Goal: Transaction & Acquisition: Download file/media

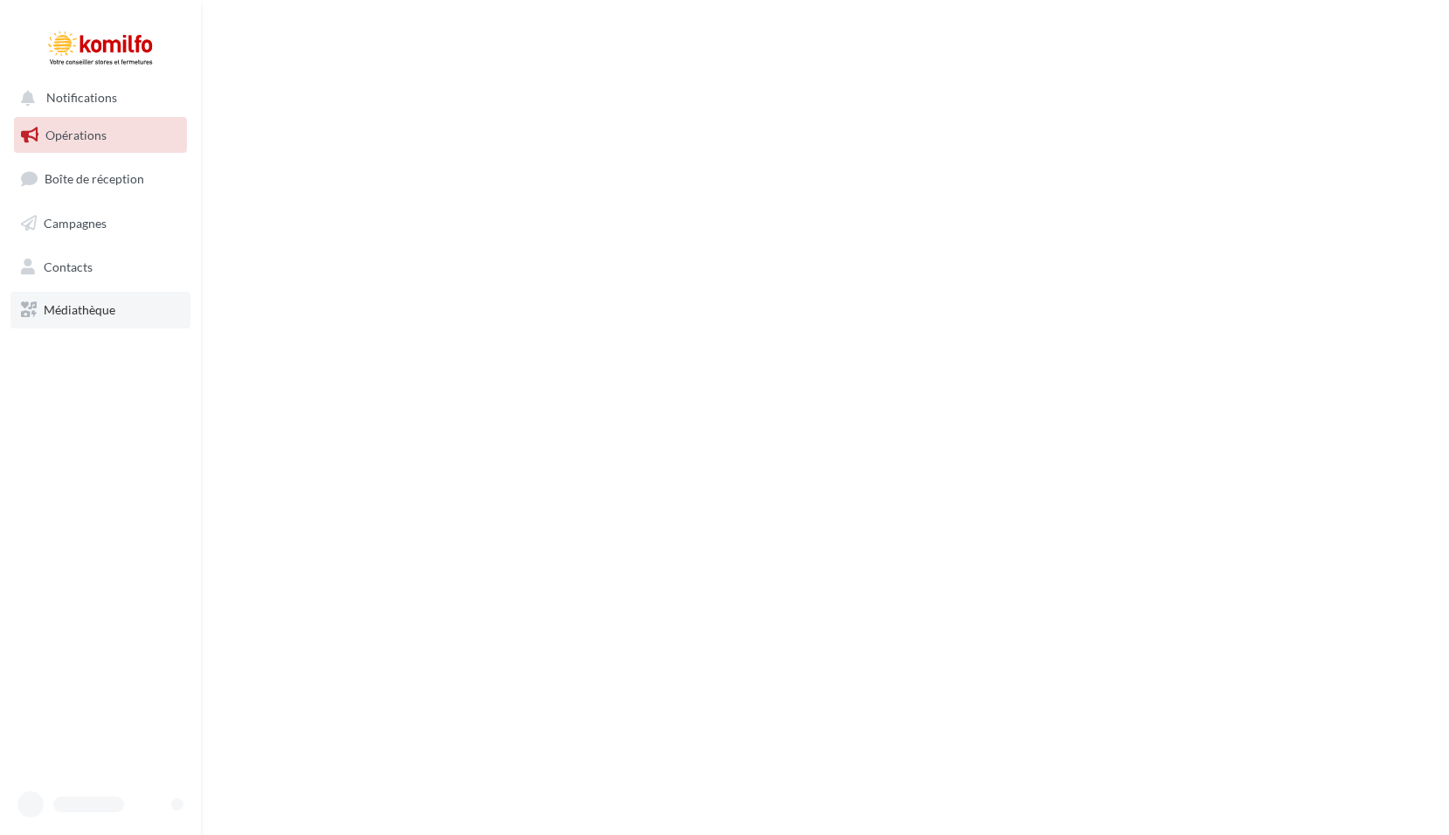
click at [85, 314] on link "Médiathèque" at bounding box center [100, 310] width 180 height 37
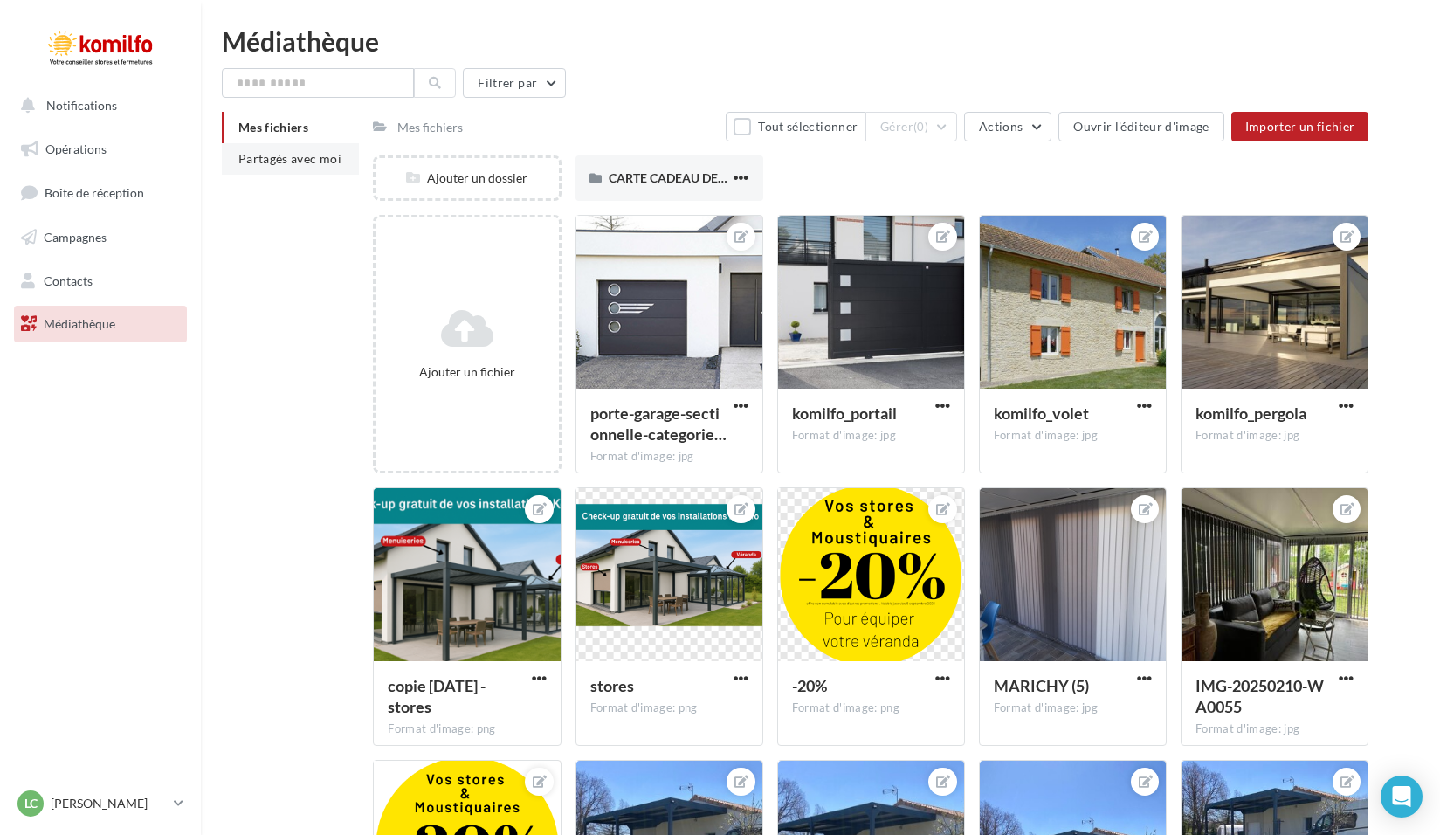
click at [306, 161] on span "Partagés avec moi" at bounding box center [289, 158] width 103 height 15
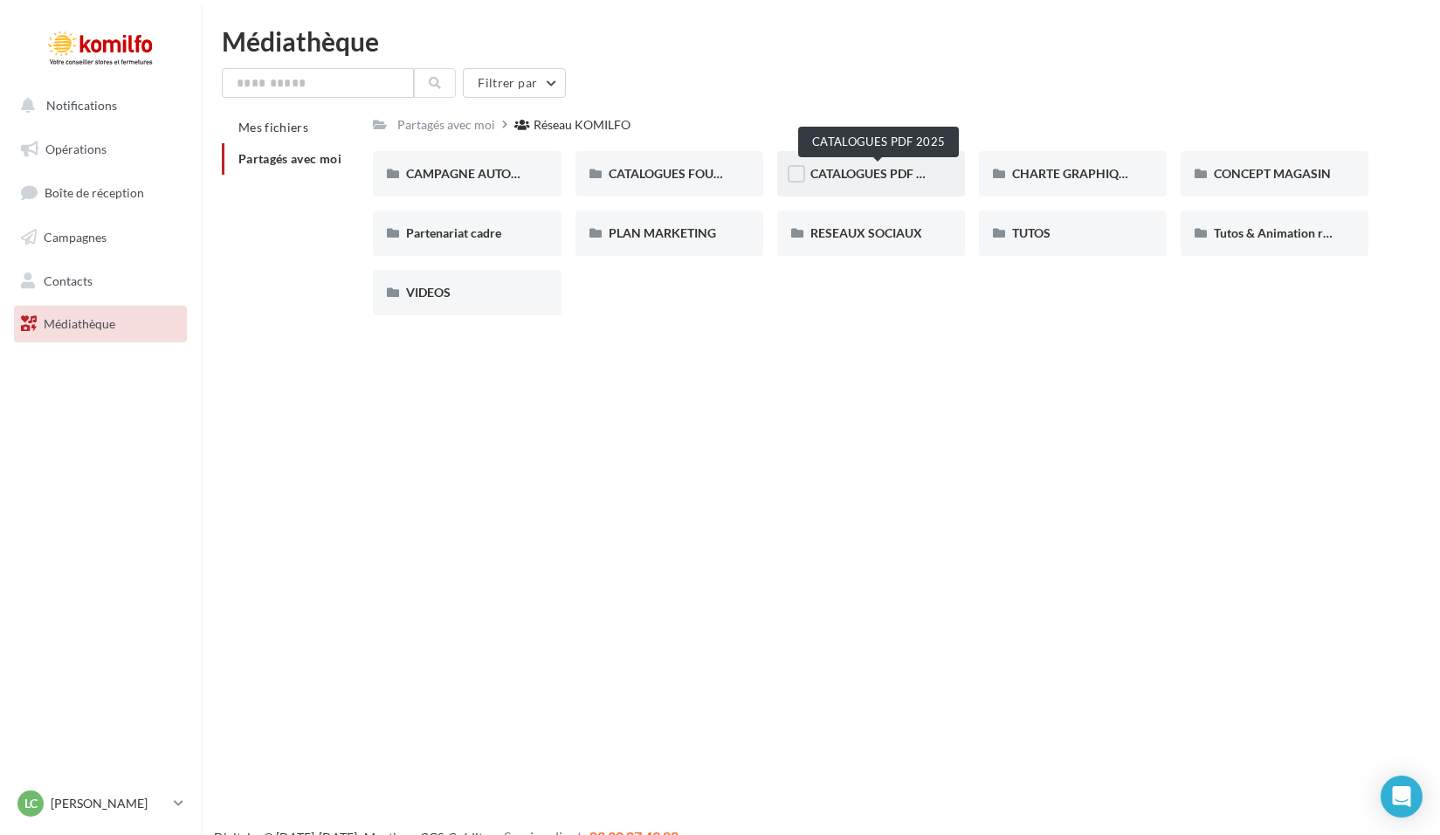
click at [901, 170] on span "CATALOGUES PDF 2025" at bounding box center [877, 173] width 134 height 15
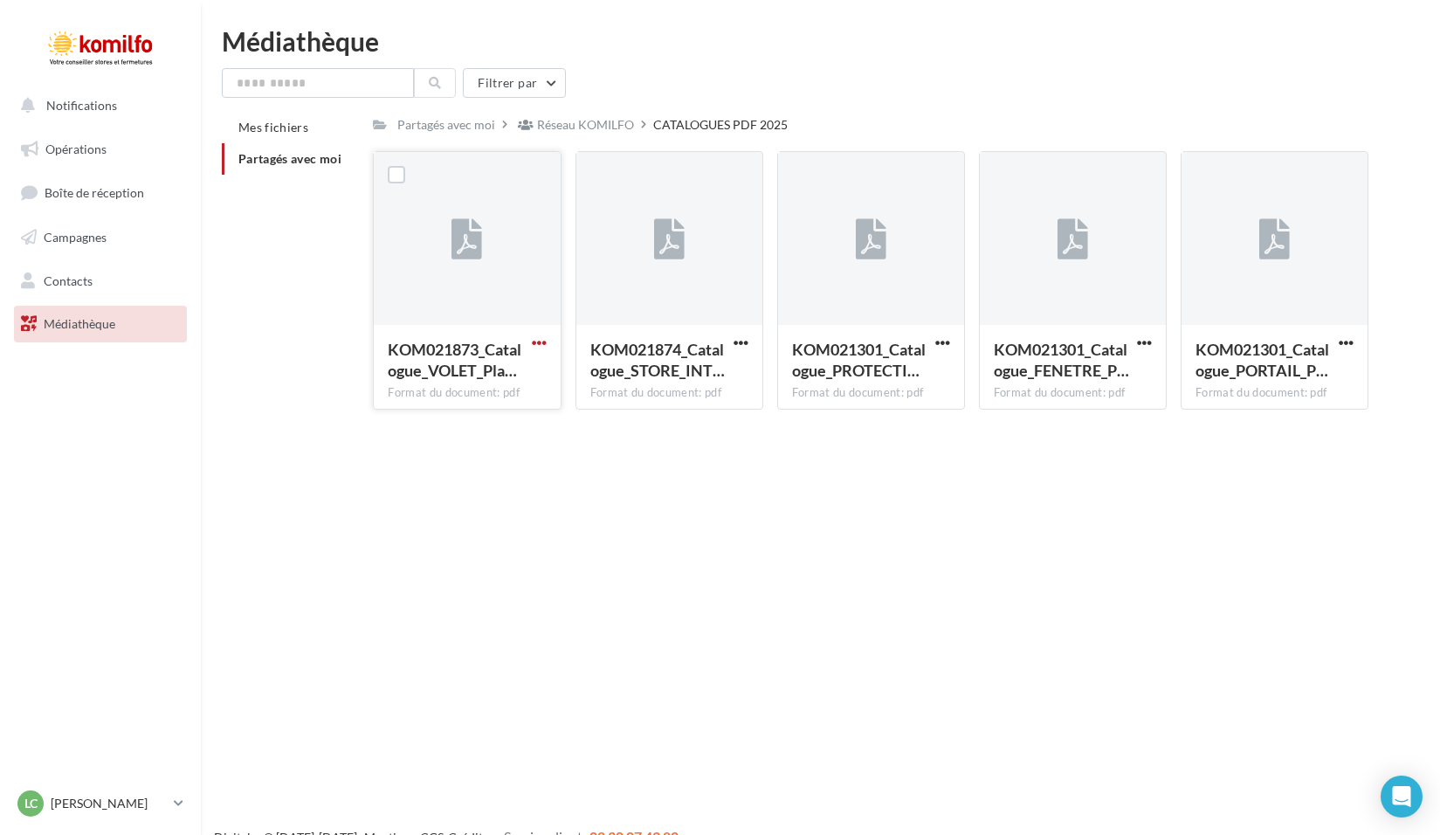
click at [536, 341] on span "button" at bounding box center [539, 342] width 15 height 15
click at [539, 341] on span "button" at bounding box center [539, 342] width 15 height 15
click at [536, 341] on span "button" at bounding box center [539, 342] width 15 height 15
click at [466, 375] on button "Télécharger" at bounding box center [462, 376] width 175 height 45
click at [749, 341] on button "button" at bounding box center [741, 343] width 22 height 17
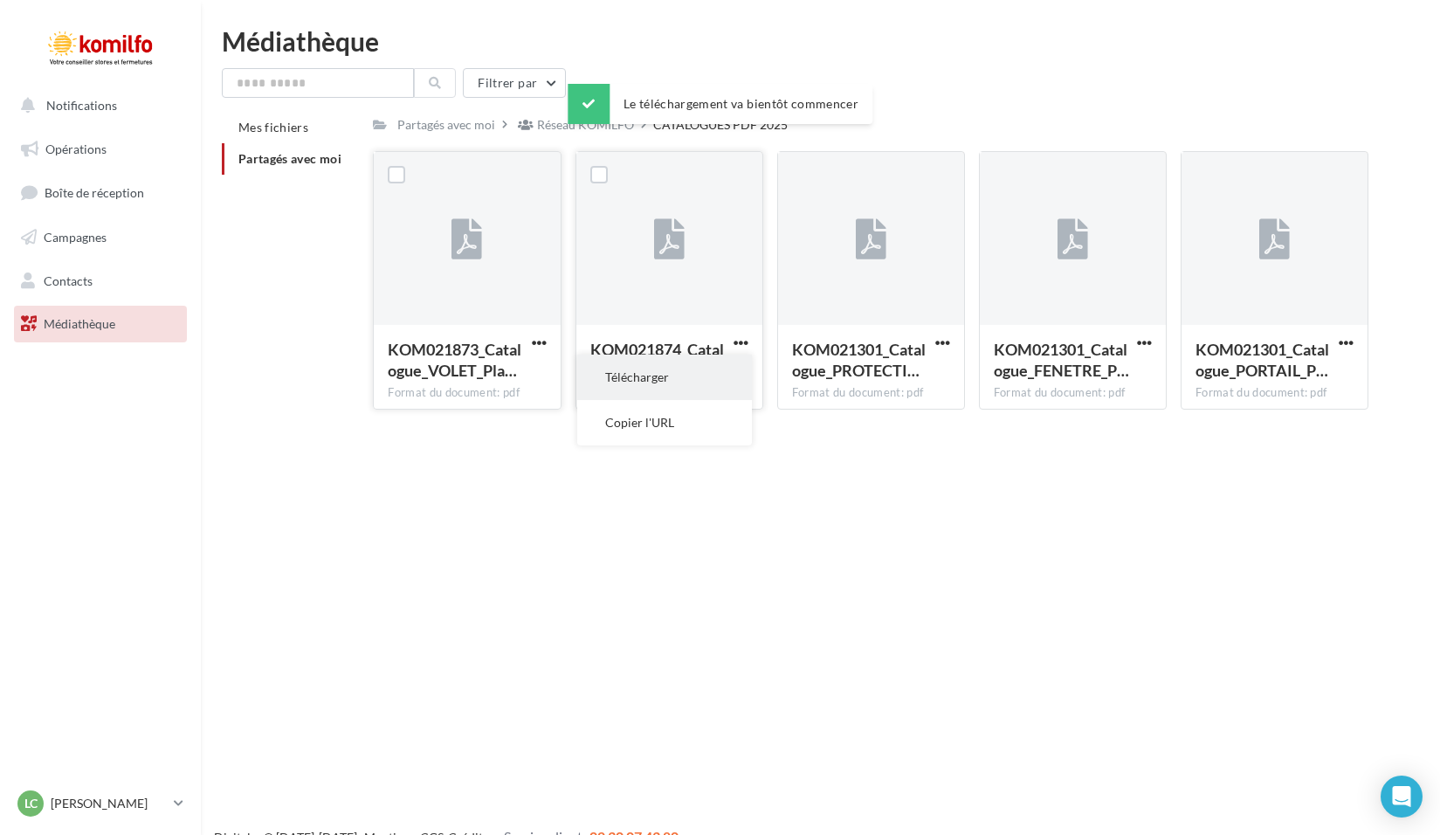
click at [643, 373] on button "Télécharger" at bounding box center [664, 376] width 175 height 45
click at [945, 339] on span "button" at bounding box center [942, 342] width 15 height 15
click at [882, 380] on button "Télécharger" at bounding box center [866, 376] width 175 height 45
click at [1145, 341] on span "button" at bounding box center [1144, 342] width 15 height 15
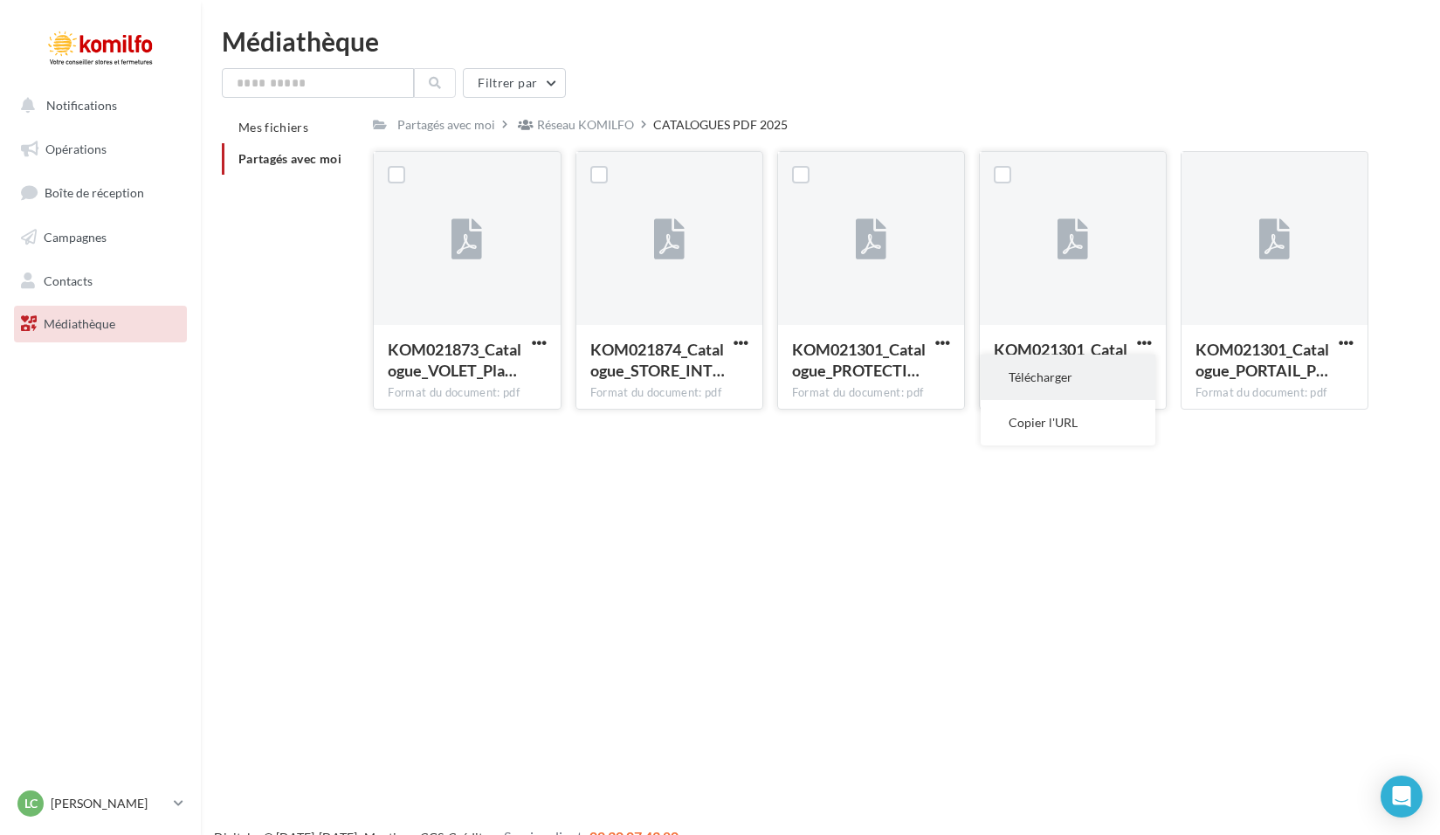
click at [1066, 375] on button "Télécharger" at bounding box center [1068, 376] width 175 height 45
click at [1343, 338] on span "button" at bounding box center [1346, 342] width 15 height 15
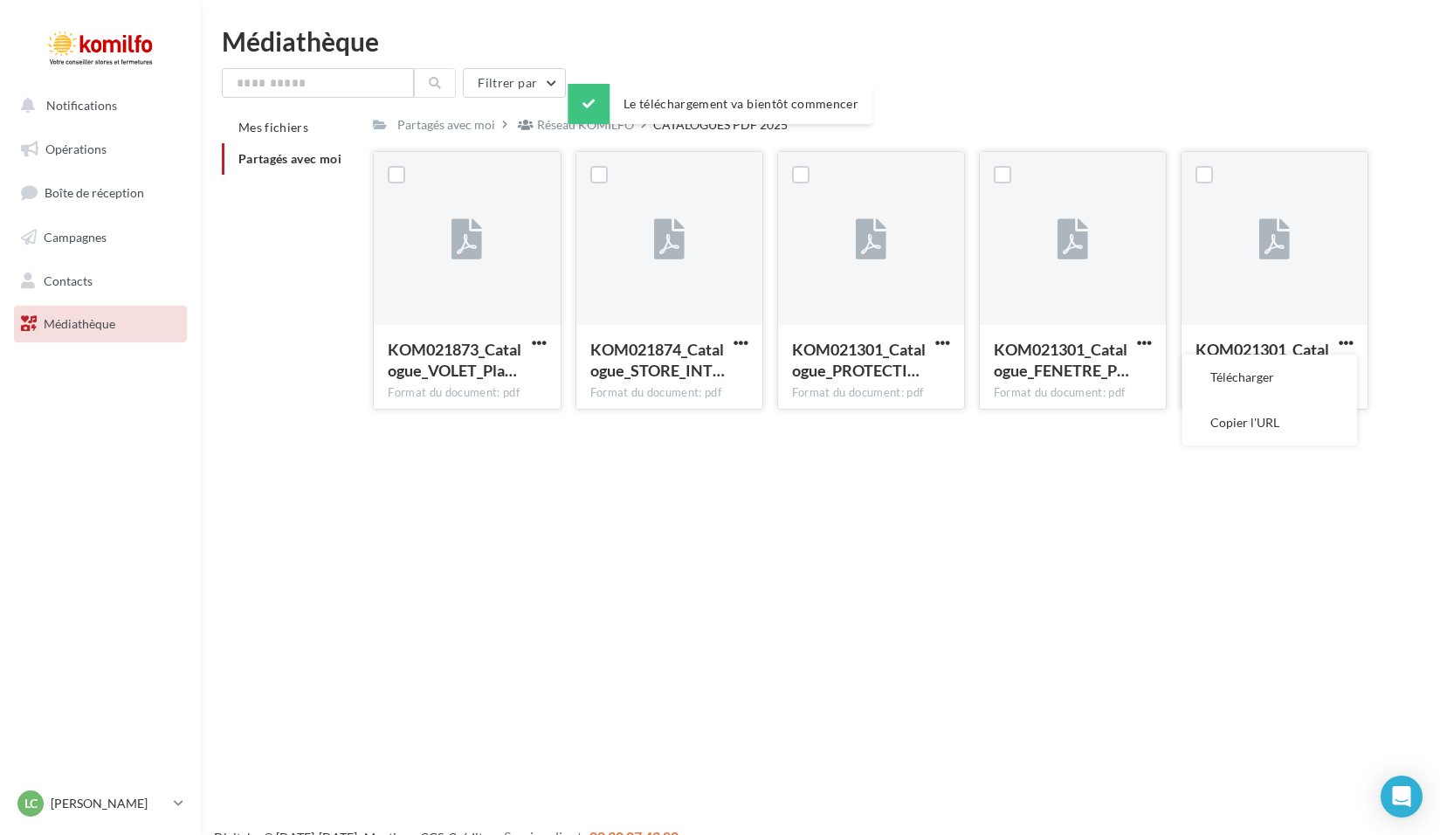
click at [1279, 378] on button "Télécharger" at bounding box center [1269, 376] width 175 height 45
click at [893, 596] on div "Notifications Opérations Boîte de réception Campagnes Contacts Mes cibles Média…" at bounding box center [720, 445] width 1440 height 835
